Goal: Go to known website: Access a specific website the user already knows

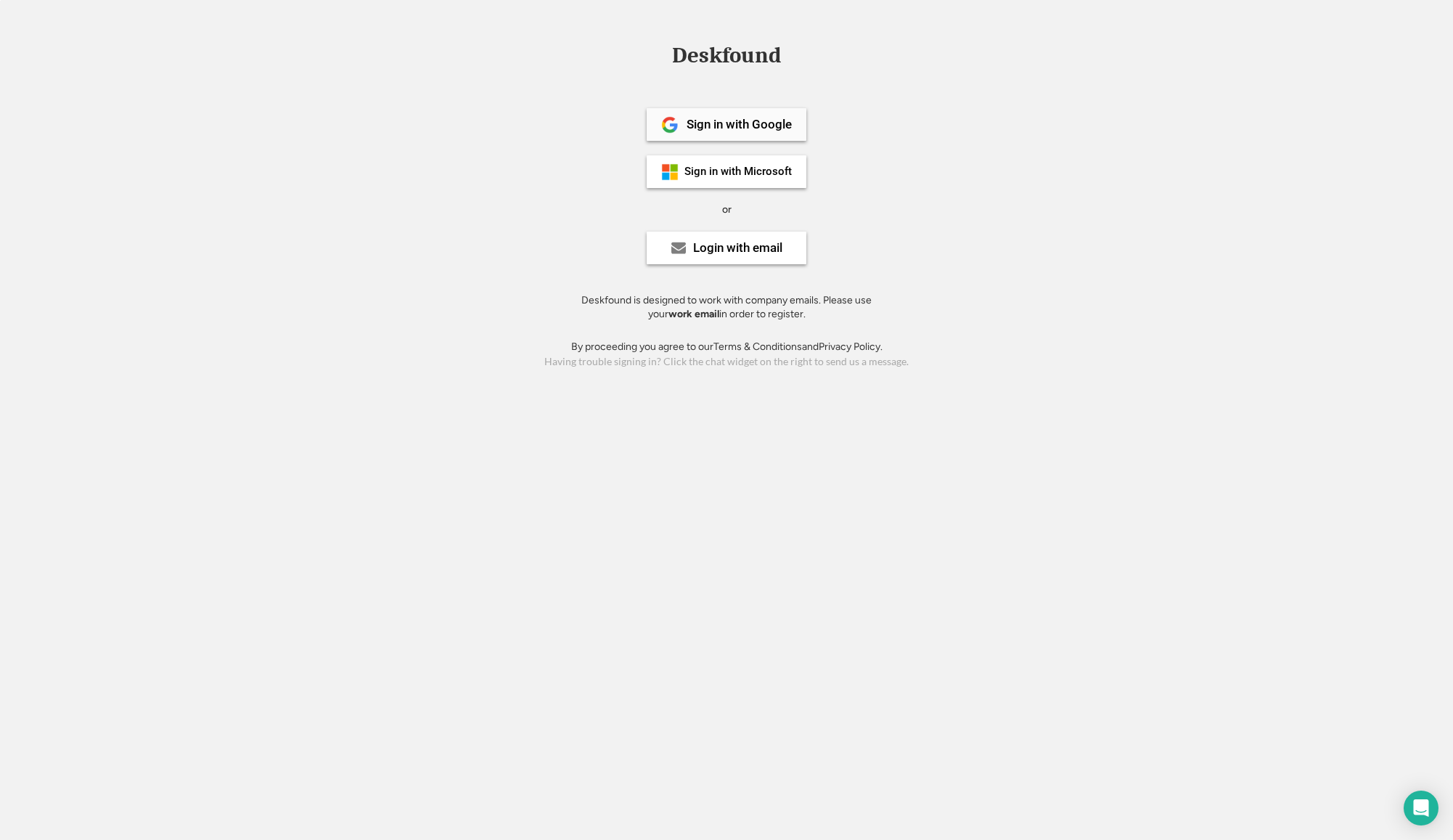
click at [730, 124] on div "Sign in with Google" at bounding box center [740, 124] width 106 height 12
